Goal: Book appointment/travel/reservation

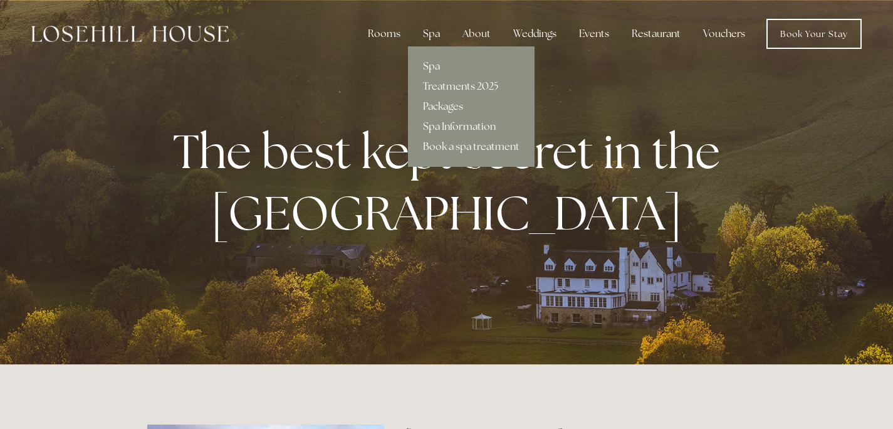
click at [436, 66] on link "Spa" at bounding box center [471, 66] width 127 height 20
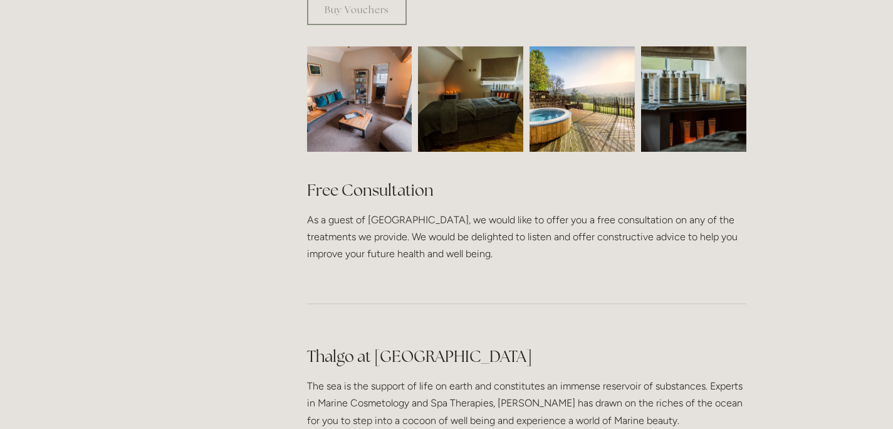
scroll to position [857, 0]
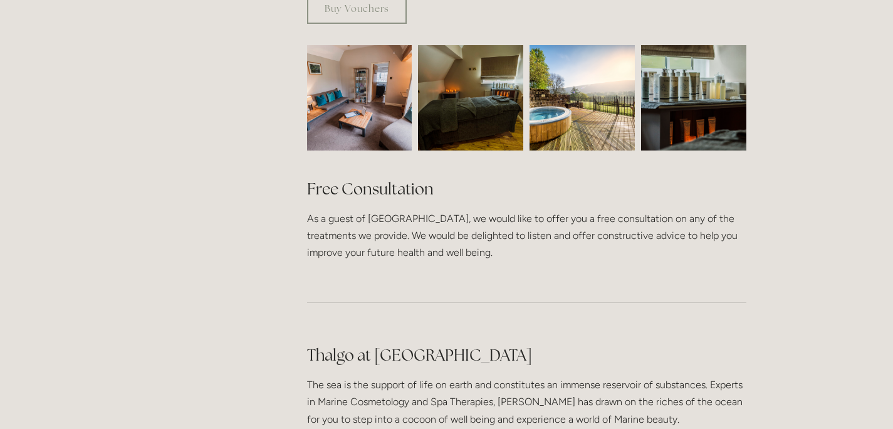
click at [577, 85] on img at bounding box center [582, 97] width 105 height 105
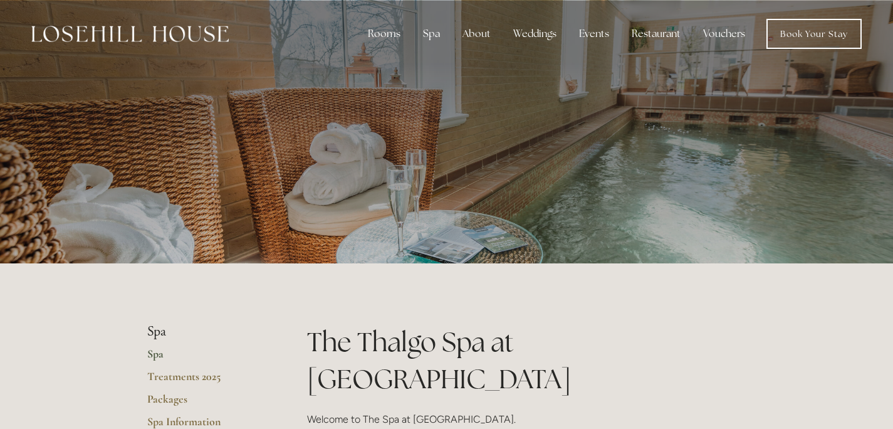
scroll to position [0, 0]
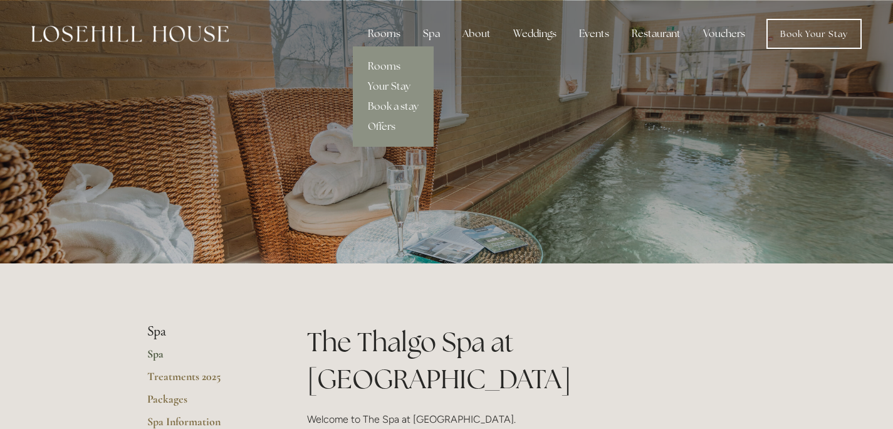
click at [386, 66] on link "Rooms" at bounding box center [393, 66] width 81 height 20
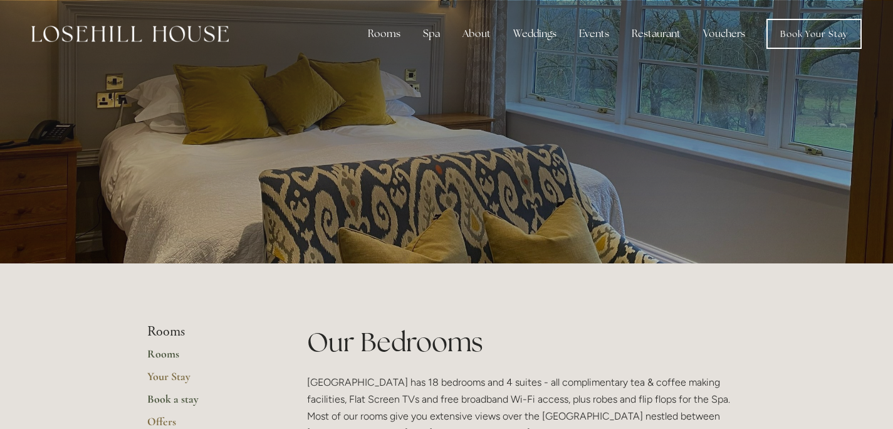
click at [179, 398] on link "Book a stay" at bounding box center [207, 403] width 120 height 23
